Goal: Communication & Community: Answer question/provide support

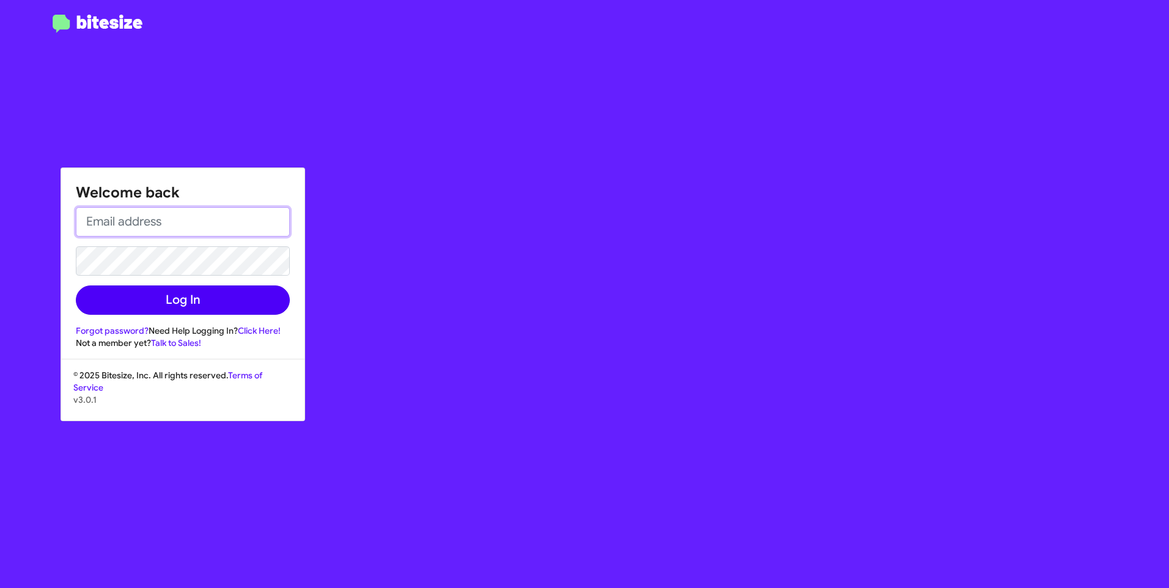
type input "[PERSON_NAME][EMAIL_ADDRESS][PERSON_NAME][PERSON_NAME][DOMAIN_NAME]"
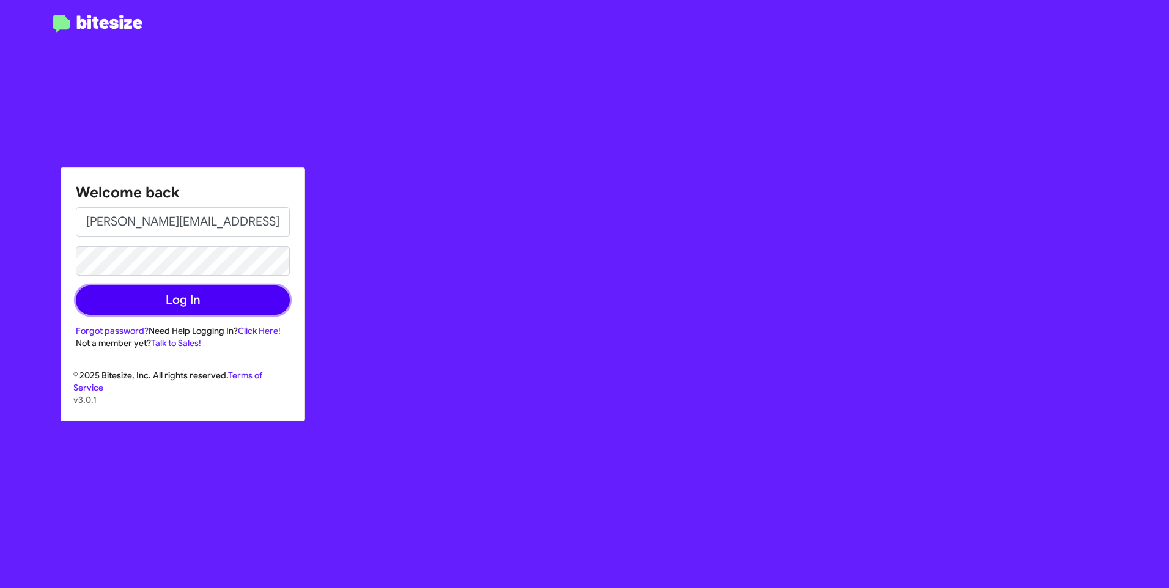
click at [206, 299] on button "Log In" at bounding box center [183, 300] width 214 height 29
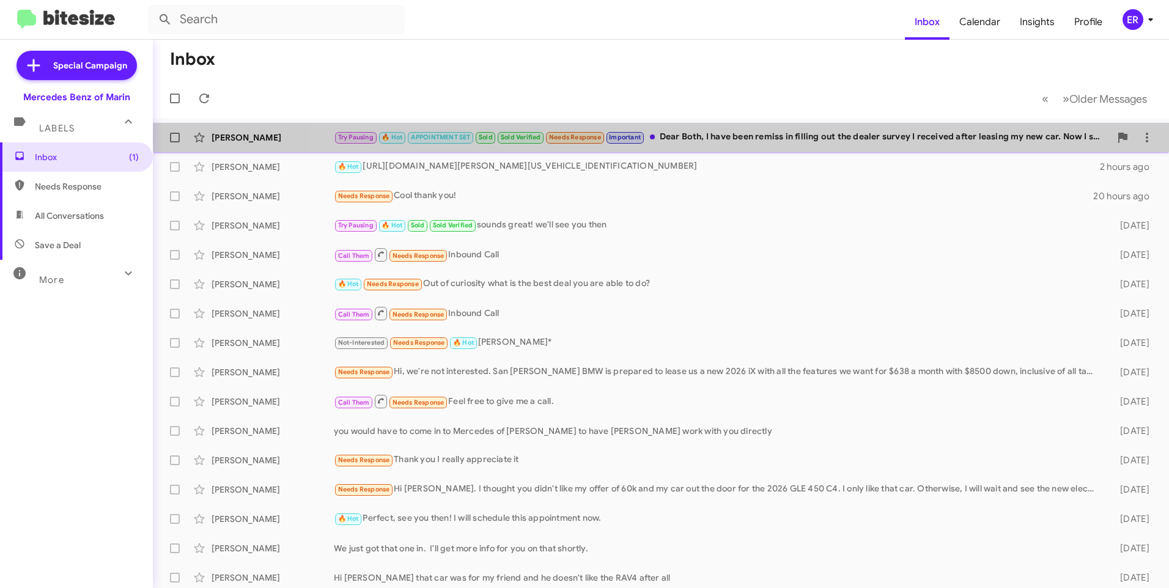
click at [840, 137] on div "Try Pausing 🔥 Hot APPOINTMENT SET Sold Sold Verified Needs Response Important D…" at bounding box center [722, 137] width 777 height 14
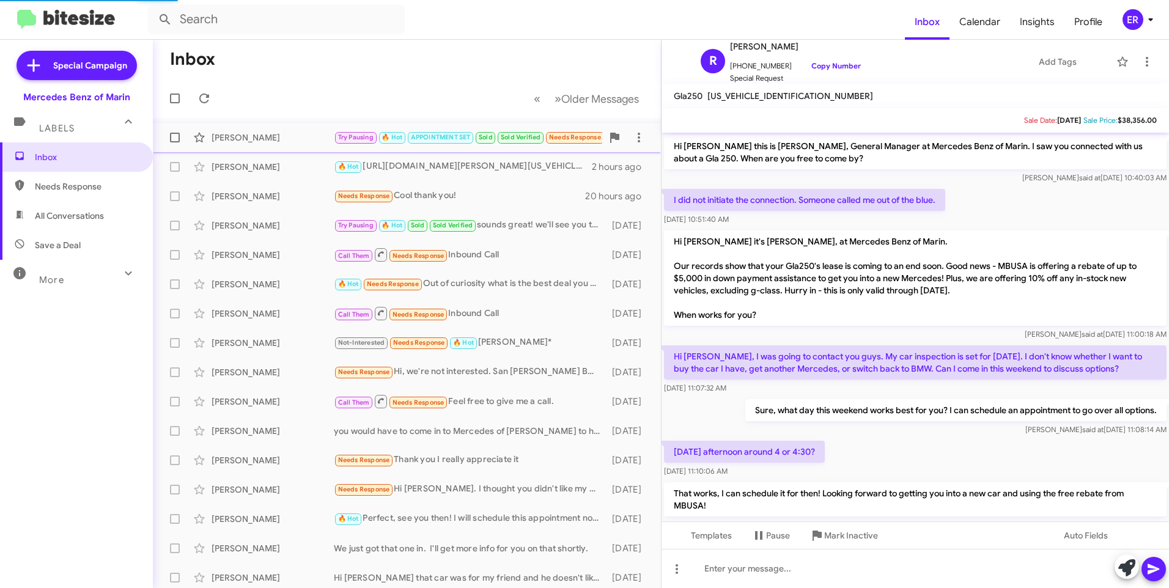
scroll to position [281, 0]
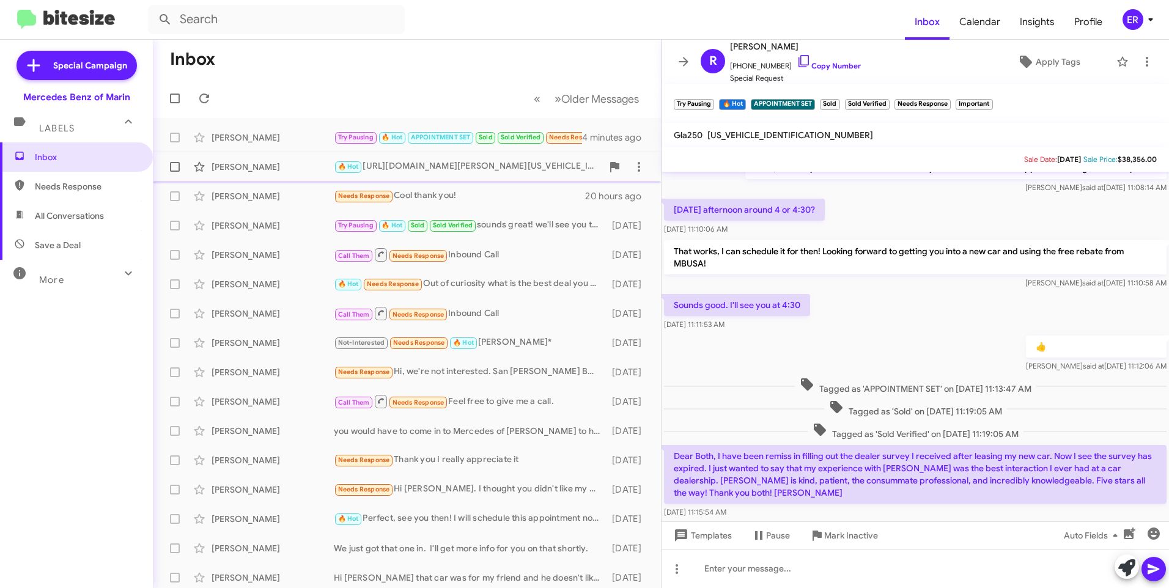
click at [409, 174] on div "[PERSON_NAME] 🔥 Hot [URL][DOMAIN_NAME][PERSON_NAME][US_VEHICLE_IDENTIFICATION_N…" at bounding box center [407, 167] width 489 height 24
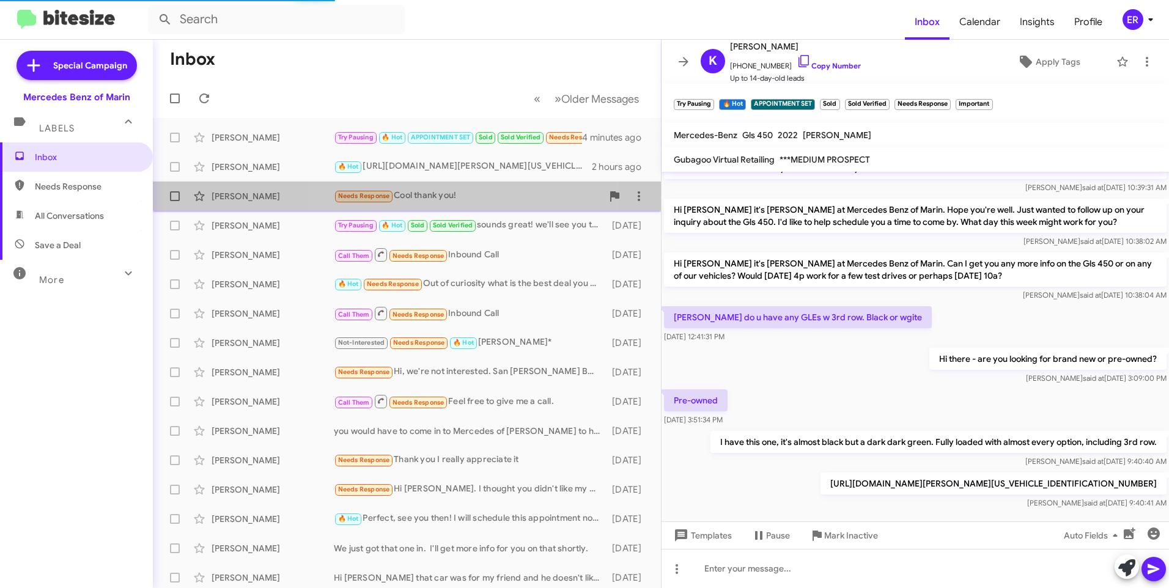
click at [413, 200] on div "Needs Response Cool thank you!" at bounding box center [468, 196] width 268 height 14
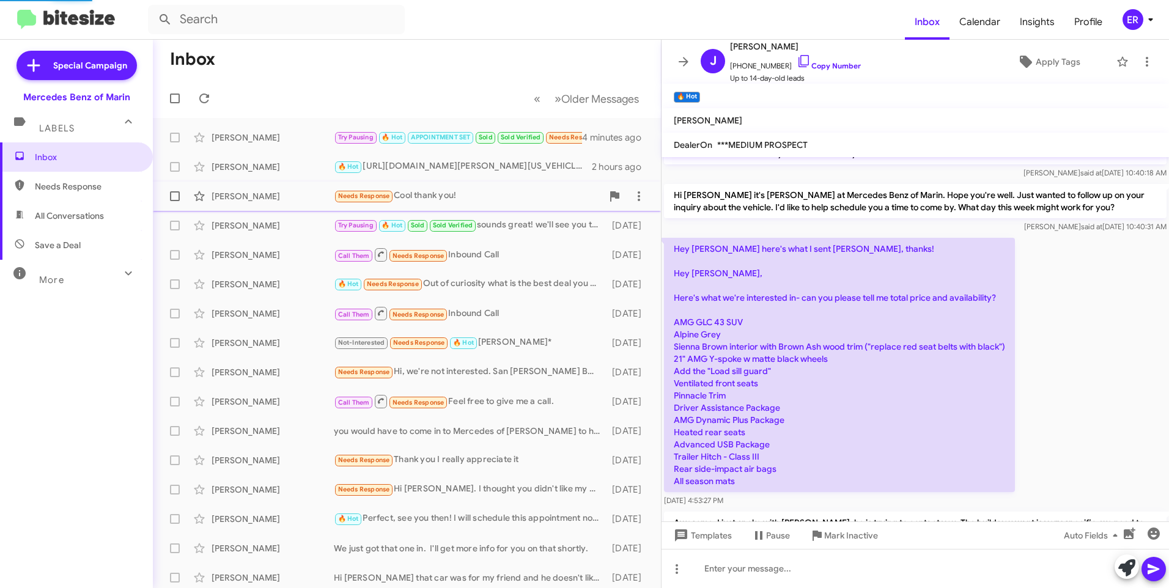
scroll to position [274, 0]
